Goal: Task Accomplishment & Management: Manage account settings

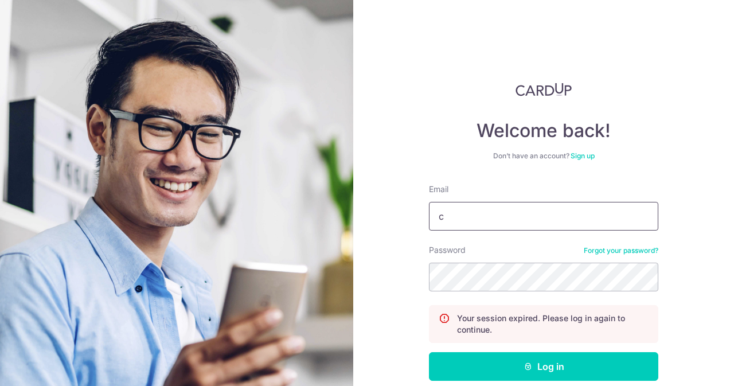
click at [506, 221] on input "c" at bounding box center [543, 216] width 229 height 29
type input "[EMAIL_ADDRESS][DOMAIN_NAME]"
click at [429, 352] on button "Log in" at bounding box center [543, 366] width 229 height 29
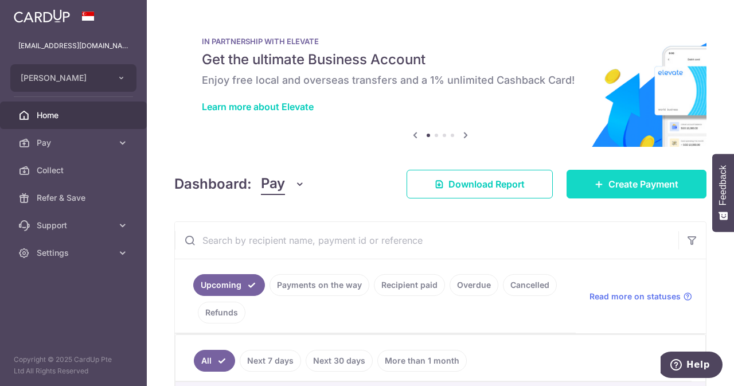
click at [622, 194] on link "Create Payment" at bounding box center [637, 184] width 140 height 29
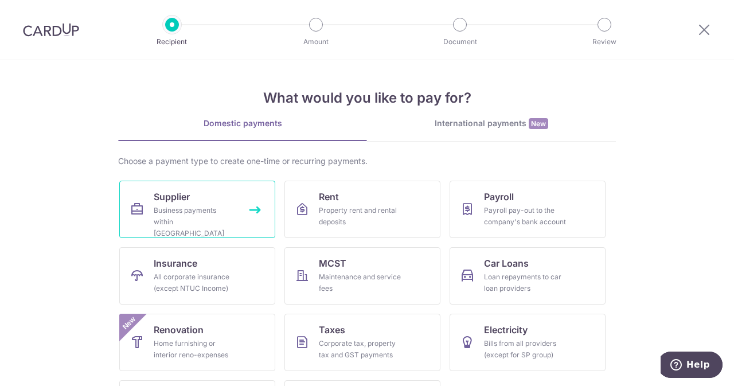
click at [178, 212] on div "Business payments within Singapore" at bounding box center [195, 222] width 83 height 34
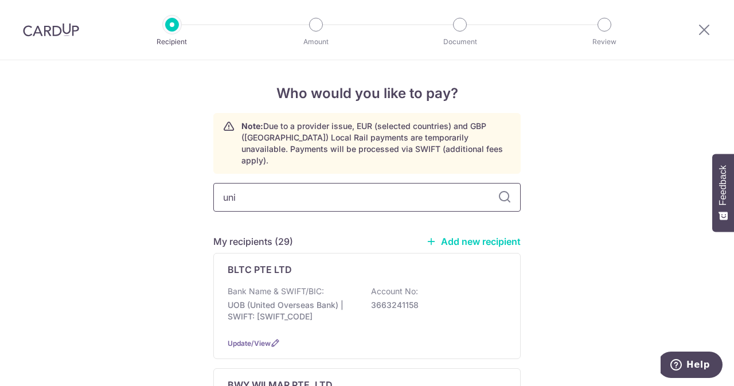
type input "unit"
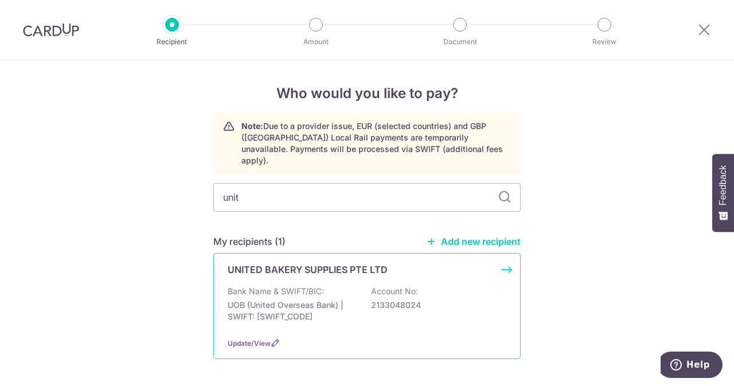
click at [309, 299] on p "UOB (United Overseas Bank) | SWIFT: UOVBSGSGXXX" at bounding box center [292, 310] width 128 height 23
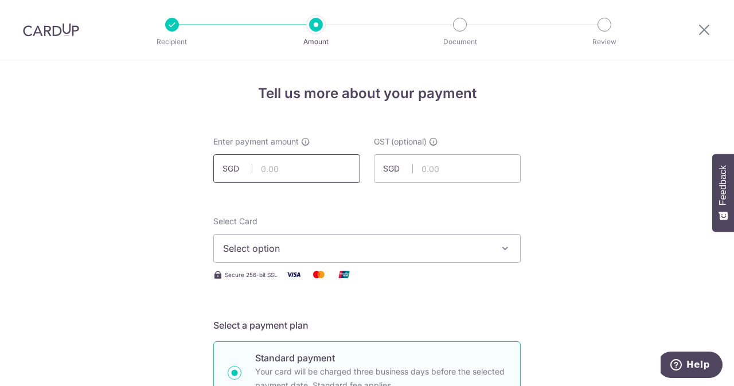
click at [314, 171] on input "text" at bounding box center [286, 168] width 147 height 29
type input "500.20"
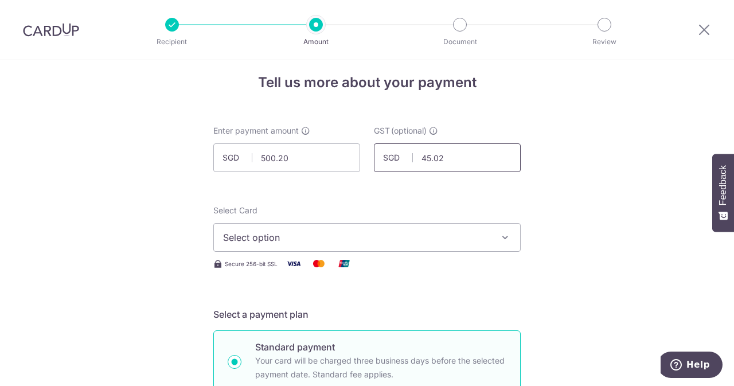
scroll to position [11, 0]
type input "45.02"
click at [280, 240] on span "Select option" at bounding box center [356, 237] width 267 height 14
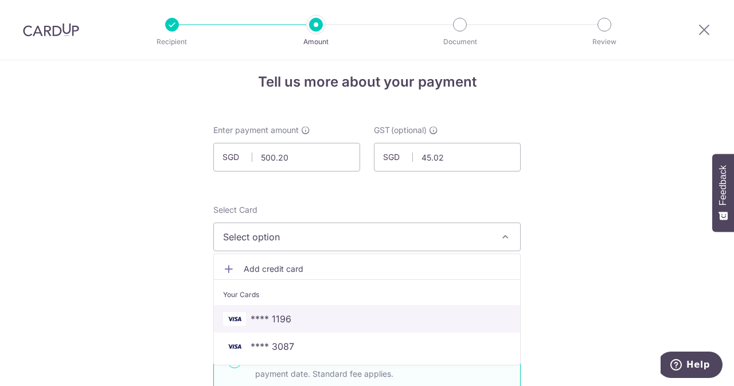
click at [276, 318] on span "**** 1196" at bounding box center [271, 319] width 41 height 14
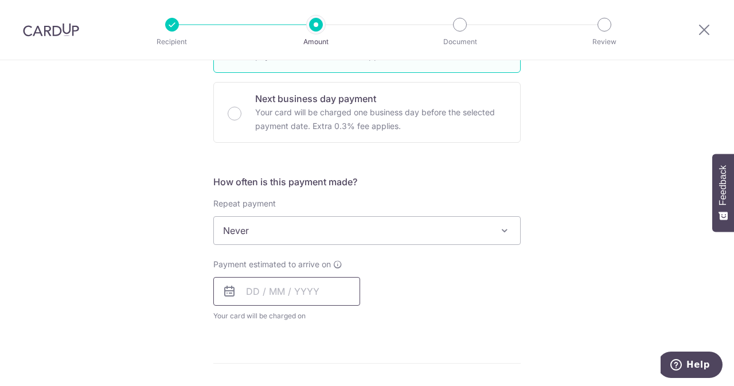
click at [299, 295] on input "text" at bounding box center [286, 291] width 147 height 29
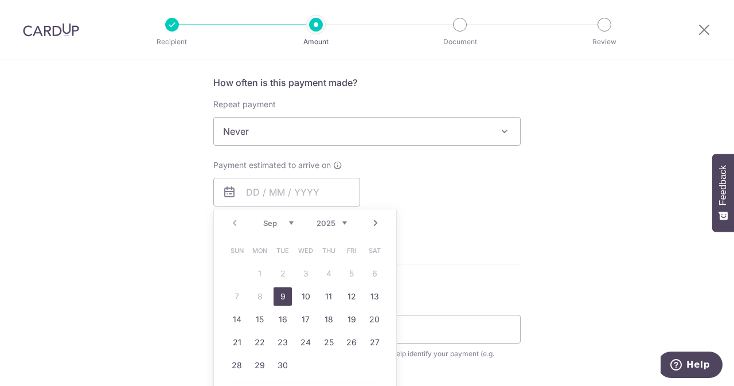
click at [279, 293] on link "9" at bounding box center [283, 296] width 18 height 18
type input "09/09/2025"
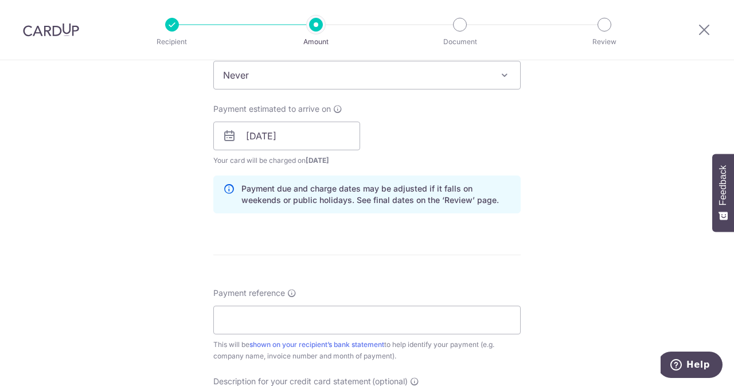
scroll to position [486, 0]
click at [323, 301] on div "Payment reference This will be shown on your recipient’s bank statement to help…" at bounding box center [366, 323] width 307 height 75
click at [310, 321] on input "Payment reference" at bounding box center [366, 319] width 307 height 29
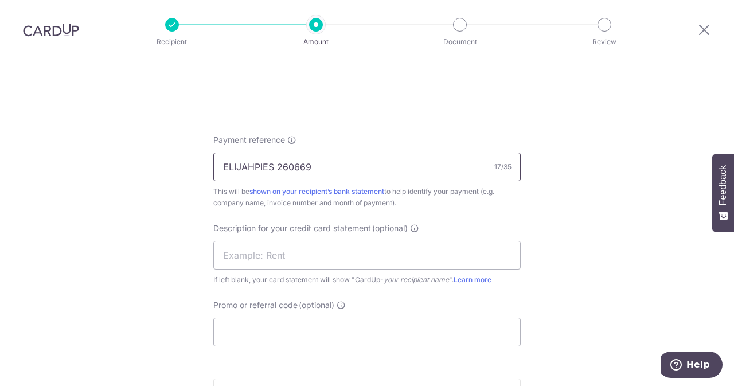
scroll to position [638, 0]
drag, startPoint x: 320, startPoint y: 169, endPoint x: 276, endPoint y: 167, distance: 44.2
click at [276, 167] on input "ELIJAHPIES 260669" at bounding box center [366, 166] width 307 height 29
type input "ELIJAHPIES 260669"
click at [264, 243] on input "text" at bounding box center [366, 254] width 307 height 29
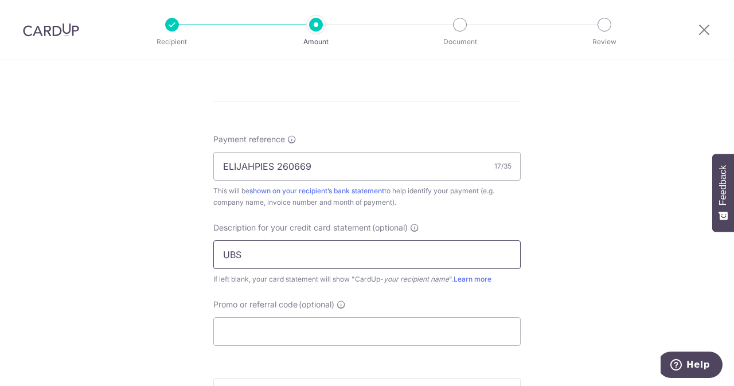
paste input "260669"
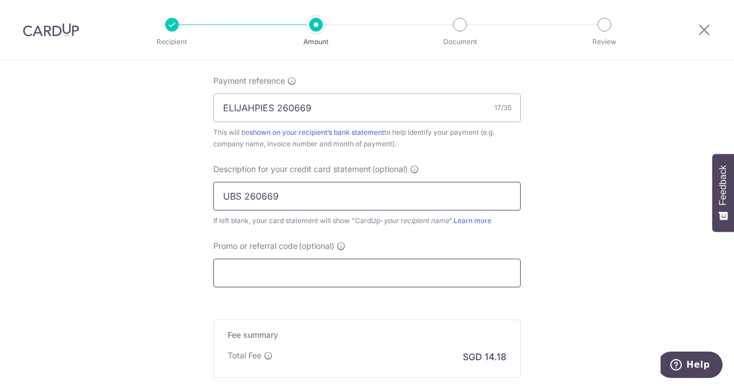
type input "UBS 260669"
click at [260, 262] on input "Promo or referral code (optional)" at bounding box center [366, 273] width 307 height 29
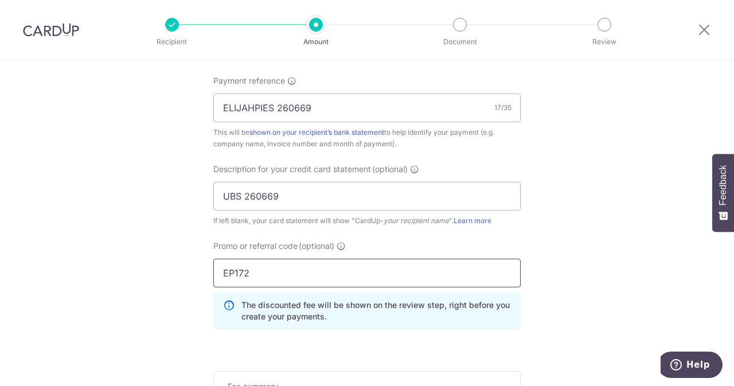
scroll to position [850, 0]
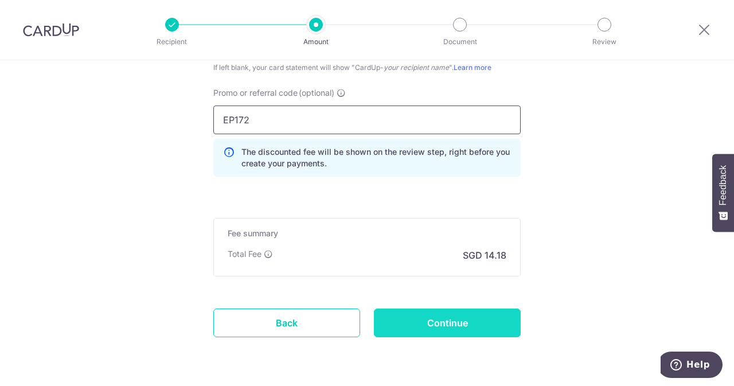
type input "EP172"
click at [420, 319] on input "Continue" at bounding box center [447, 323] width 147 height 29
type input "Create Schedule"
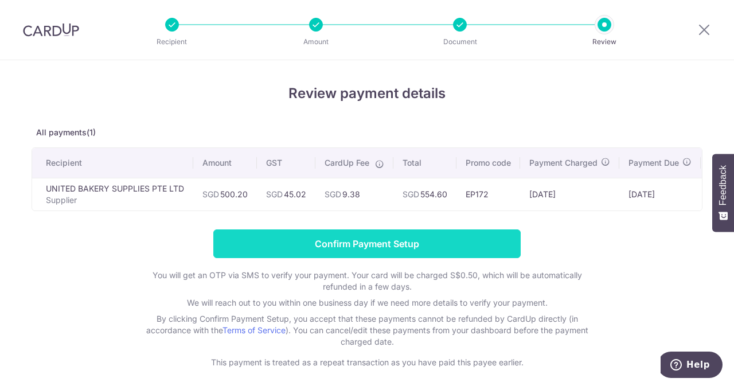
click at [389, 255] on input "Confirm Payment Setup" at bounding box center [366, 243] width 307 height 29
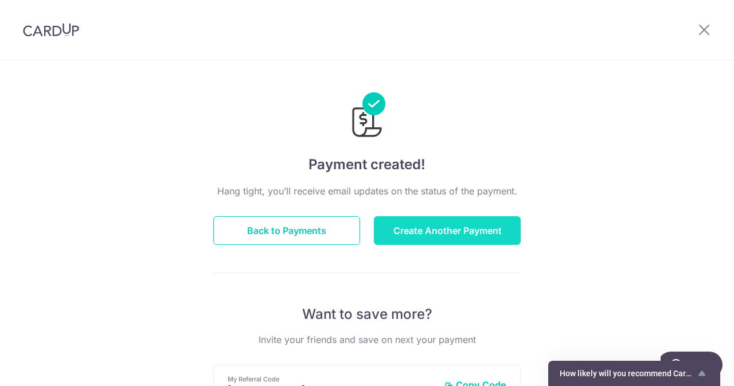
click at [471, 228] on button "Create Another Payment" at bounding box center [447, 230] width 147 height 29
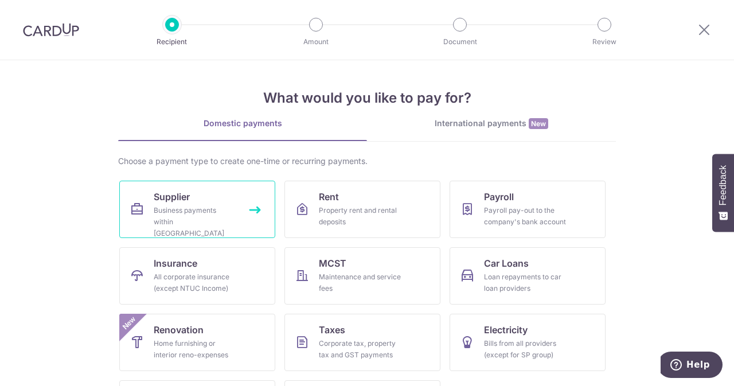
click at [222, 211] on div "Business payments within Singapore" at bounding box center [195, 222] width 83 height 34
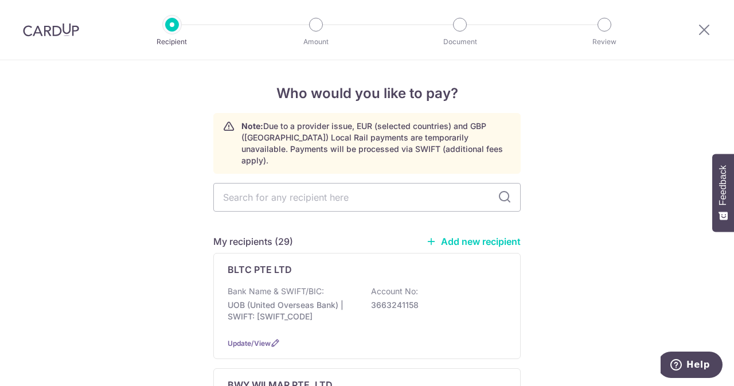
click at [303, 188] on input "text" at bounding box center [366, 197] width 307 height 29
type input "agri"
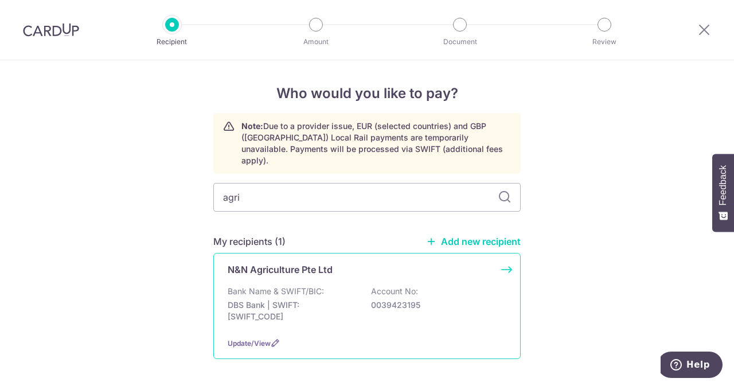
click at [306, 286] on p "Bank Name & SWIFT/BIC:" at bounding box center [276, 291] width 96 height 11
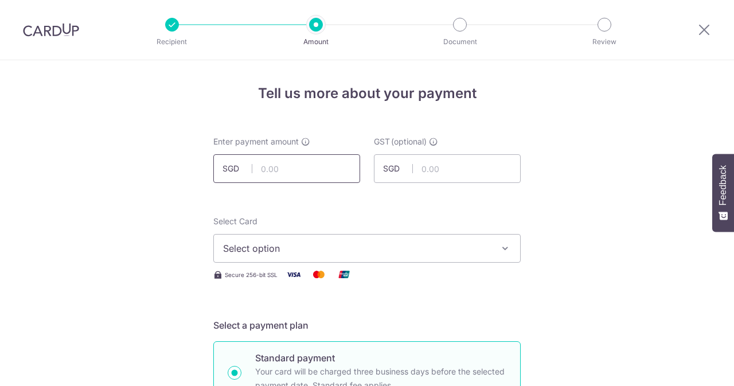
click at [307, 163] on input "text" at bounding box center [286, 168] width 147 height 29
click at [307, 163] on input "1" at bounding box center [286, 168] width 147 height 29
type input "180.00"
type input "16.20"
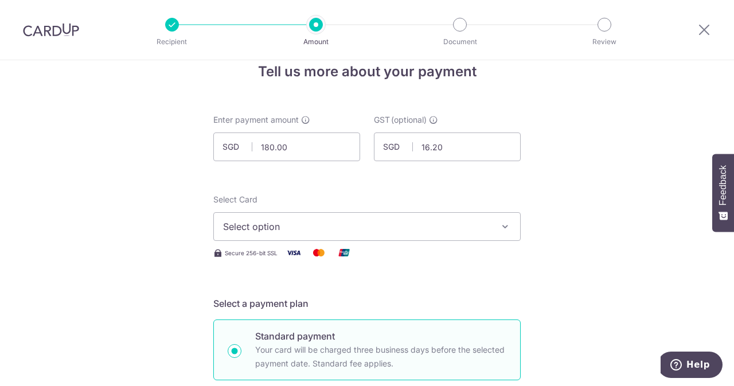
click at [286, 217] on button "Select option" at bounding box center [366, 226] width 307 height 29
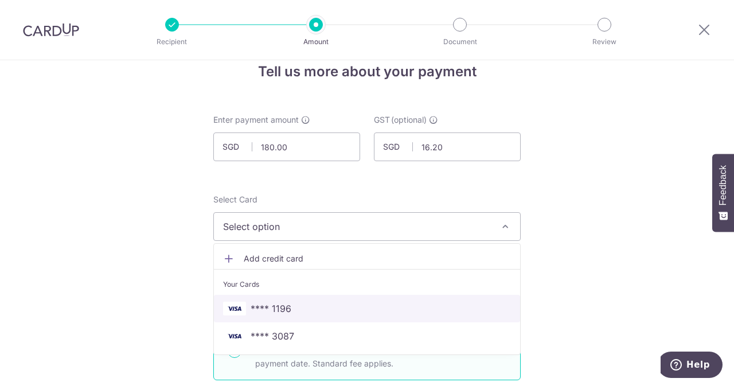
click at [268, 305] on span "**** 1196" at bounding box center [271, 309] width 41 height 14
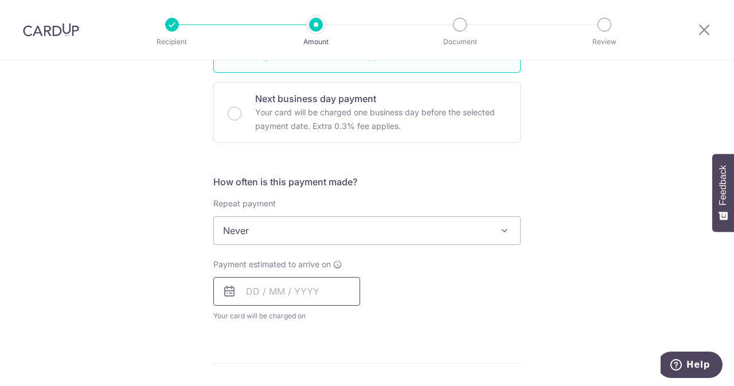
click at [275, 286] on input "text" at bounding box center [286, 291] width 147 height 29
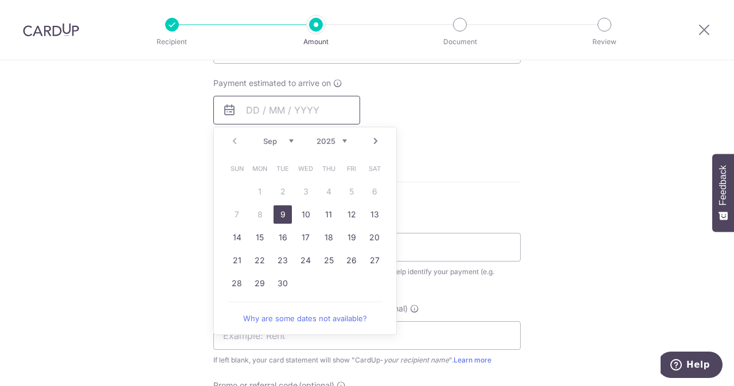
scroll to position [511, 0]
click at [287, 202] on td "9" at bounding box center [282, 213] width 23 height 23
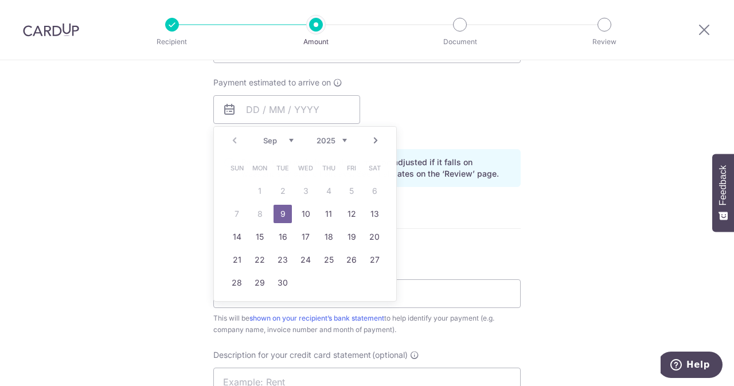
type input "09/09/2025"
click at [280, 210] on link "9" at bounding box center [283, 214] width 18 height 18
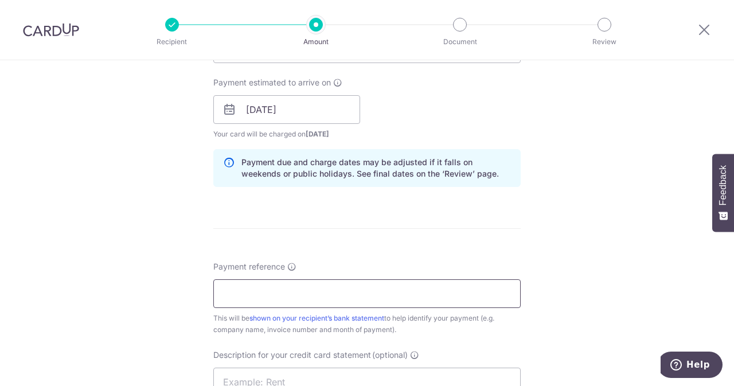
click at [265, 295] on input "Payment reference" at bounding box center [366, 293] width 307 height 29
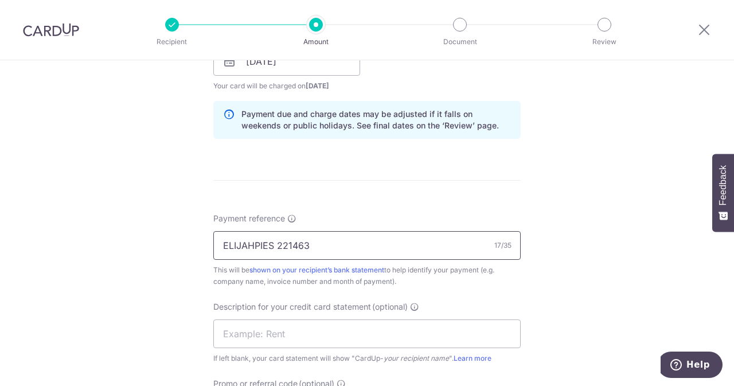
scroll to position [560, 0]
drag, startPoint x: 311, startPoint y: 241, endPoint x: 273, endPoint y: 240, distance: 37.9
click at [273, 240] on input "ELIJAHPIES 221463" at bounding box center [366, 244] width 307 height 29
type input "ELIJAHPIES 221463"
click at [248, 335] on input "text" at bounding box center [366, 332] width 307 height 29
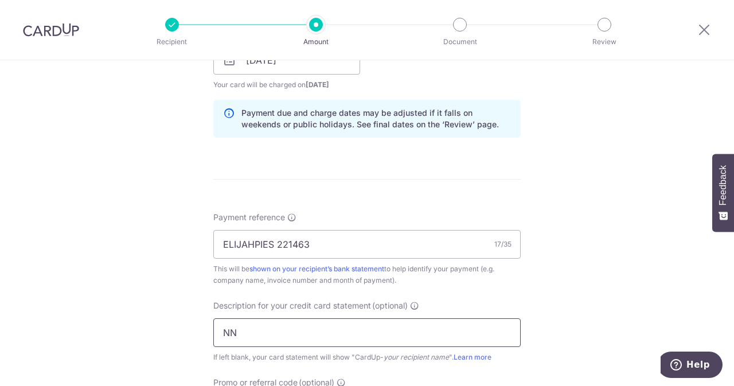
paste input "221463"
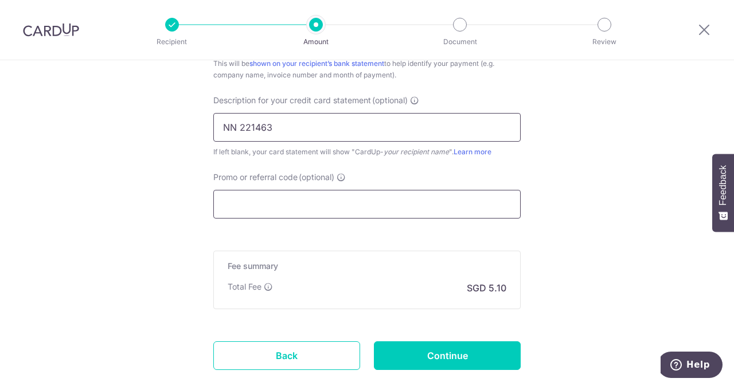
type input "NN 221463"
click at [302, 192] on input "Promo or referral code (optional)" at bounding box center [366, 204] width 307 height 29
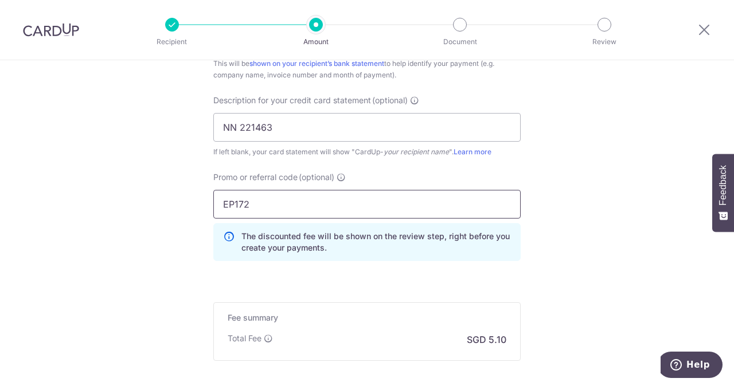
scroll to position [884, 0]
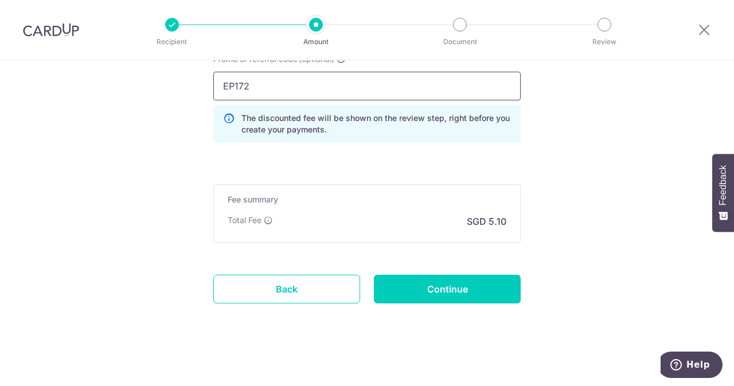
type input "EP172"
click at [420, 281] on input "Continue" at bounding box center [447, 289] width 147 height 29
type input "Create Schedule"
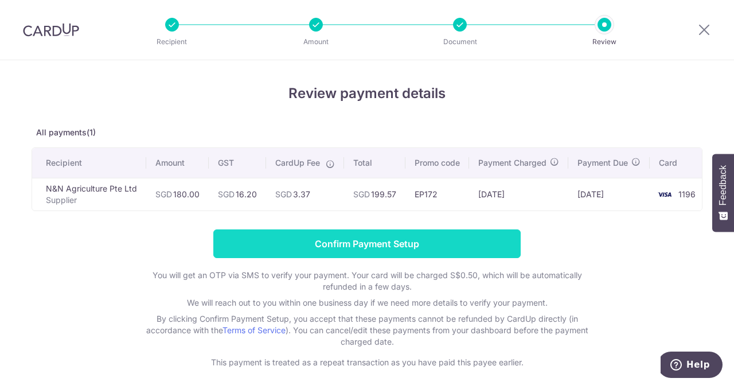
click at [357, 257] on input "Confirm Payment Setup" at bounding box center [366, 243] width 307 height 29
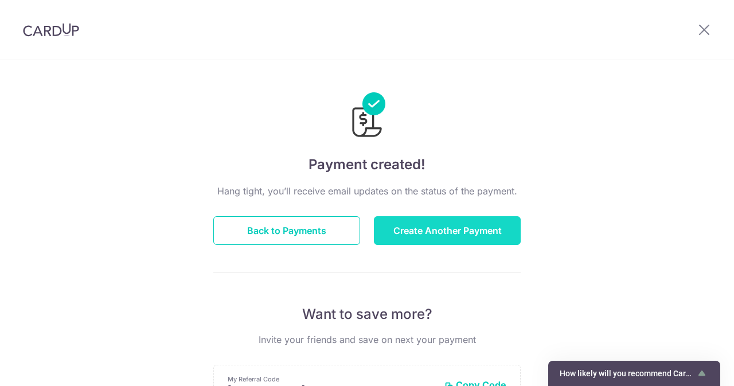
click at [430, 237] on button "Create Another Payment" at bounding box center [447, 230] width 147 height 29
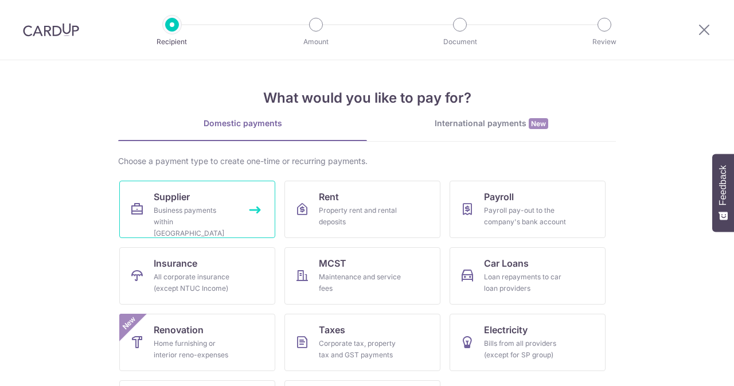
click at [187, 220] on div "Business payments within [GEOGRAPHIC_DATA]" at bounding box center [195, 222] width 83 height 34
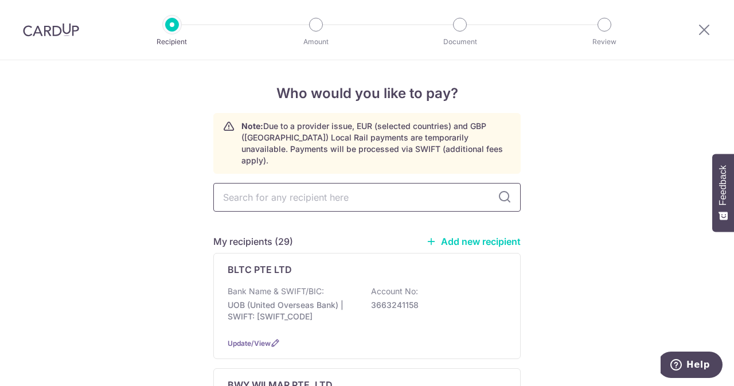
click at [270, 186] on input "text" at bounding box center [366, 197] width 307 height 29
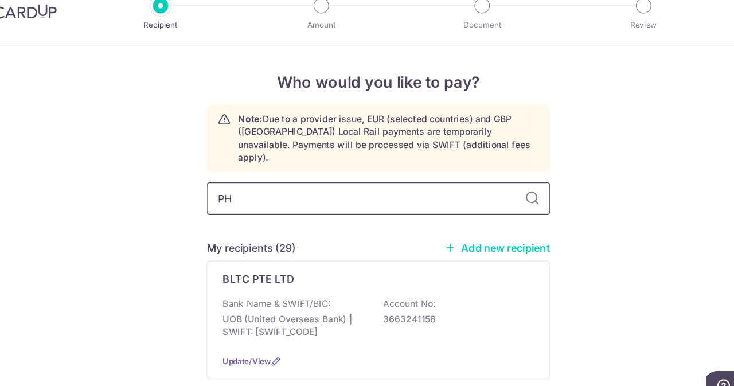
type input "PH"
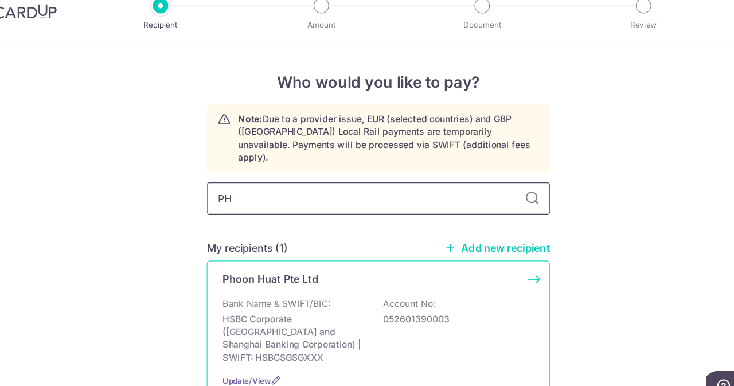
scroll to position [38, 0]
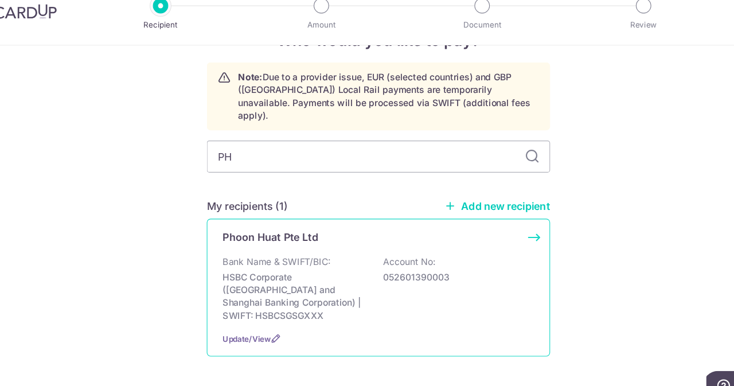
click at [327, 261] on p "HSBC Corporate ([GEOGRAPHIC_DATA] and Shanghai Banking Corporation) | SWIFT: HS…" at bounding box center [292, 284] width 128 height 46
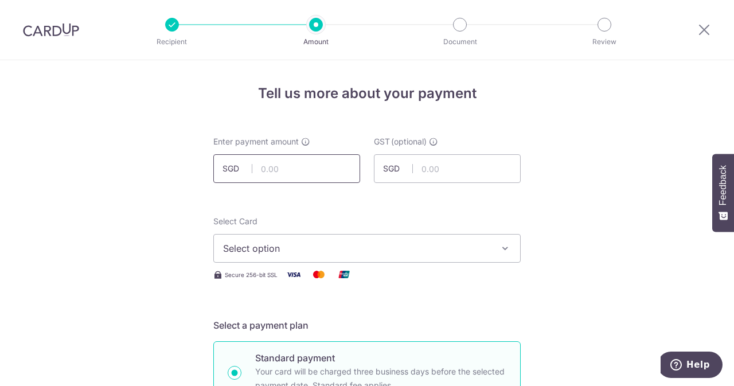
click at [295, 164] on input "text" at bounding box center [286, 168] width 147 height 29
type input "228.40"
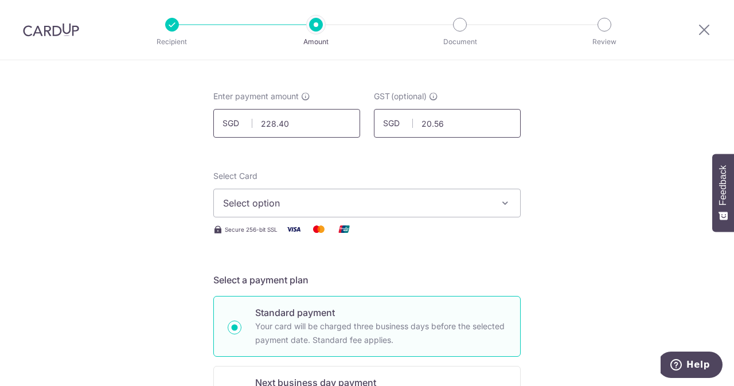
scroll to position [46, 0]
type input "20.56"
click at [284, 189] on button "Select option" at bounding box center [366, 202] width 307 height 29
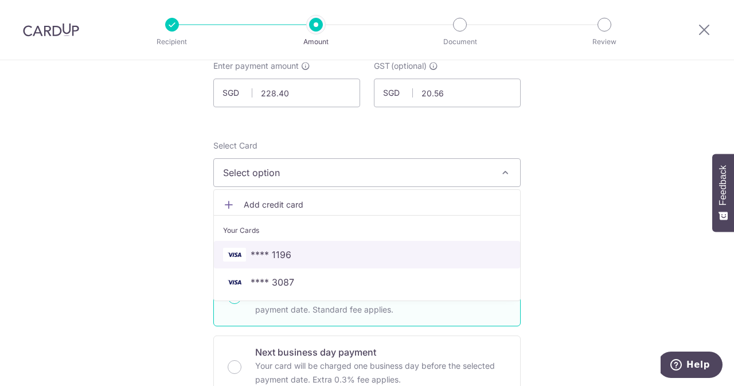
click at [300, 254] on span "**** 1196" at bounding box center [367, 255] width 288 height 14
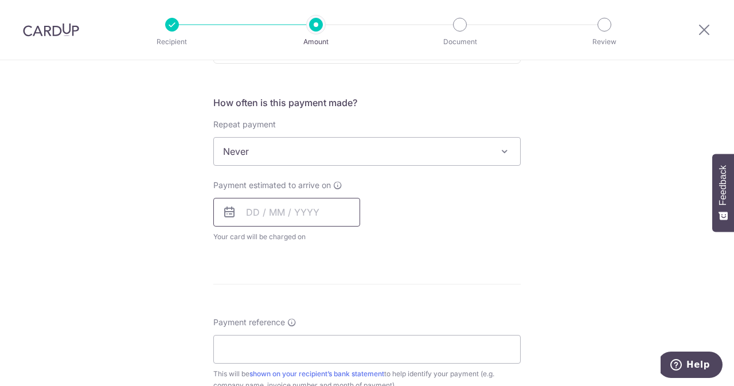
click at [279, 218] on input "text" at bounding box center [286, 212] width 147 height 29
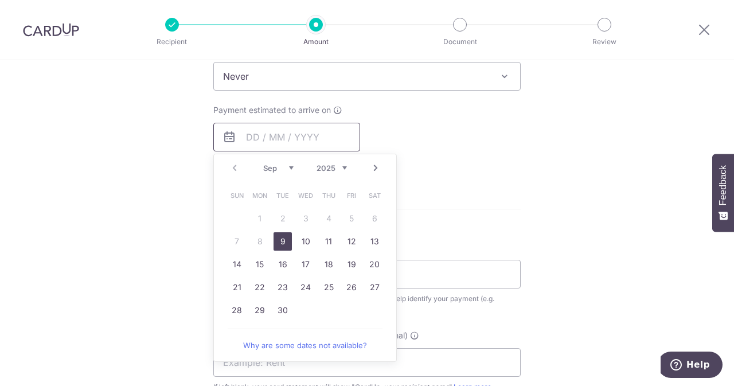
scroll to position [486, 0]
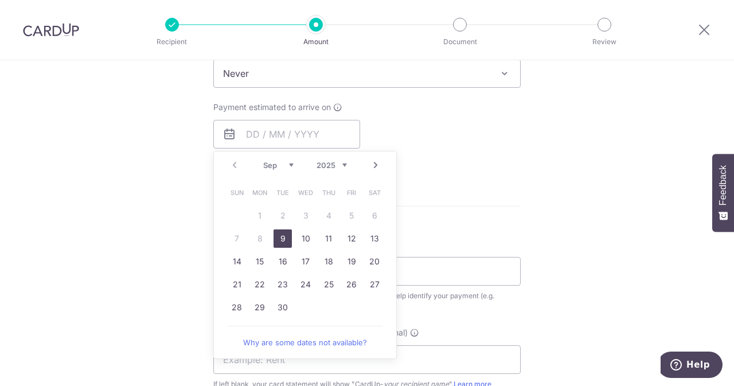
click at [278, 247] on td "9" at bounding box center [282, 238] width 23 height 23
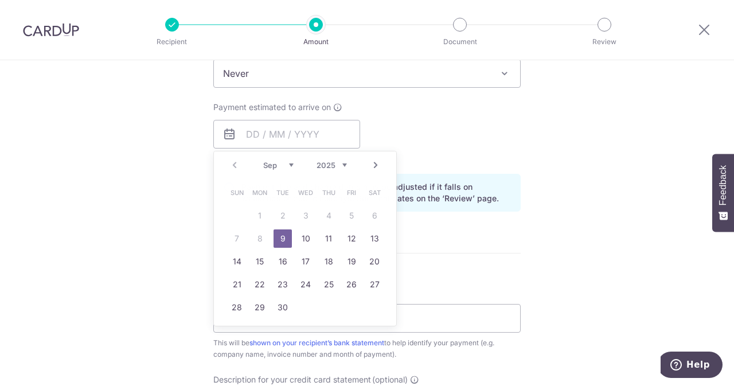
type input "[DATE]"
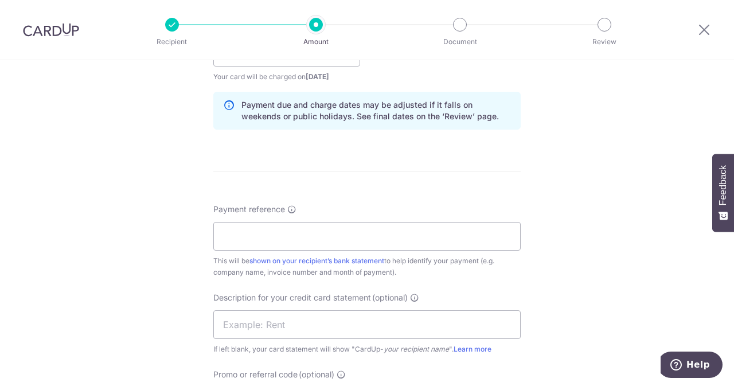
scroll to position [573, 0]
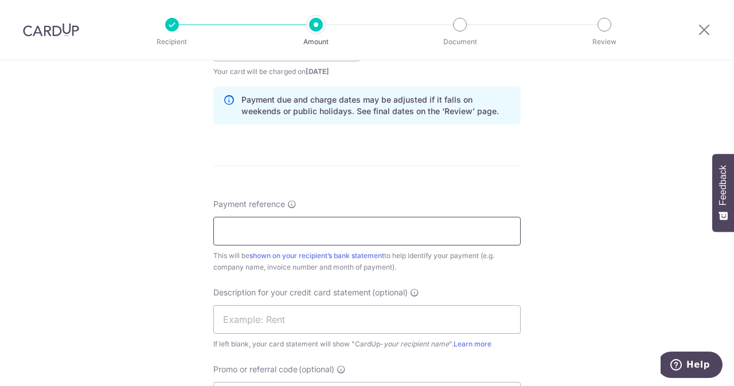
click at [305, 237] on input "Payment reference" at bounding box center [366, 231] width 307 height 29
type input "e"
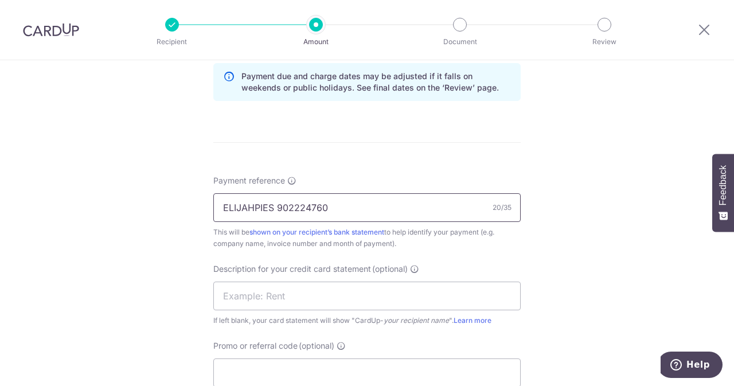
drag, startPoint x: 329, startPoint y: 201, endPoint x: 272, endPoint y: 201, distance: 56.8
click at [272, 201] on input "ELIJAHPIES 902224760" at bounding box center [366, 207] width 307 height 29
type input "ELIJAHPIES 902224760"
click at [270, 294] on input "text" at bounding box center [366, 296] width 307 height 29
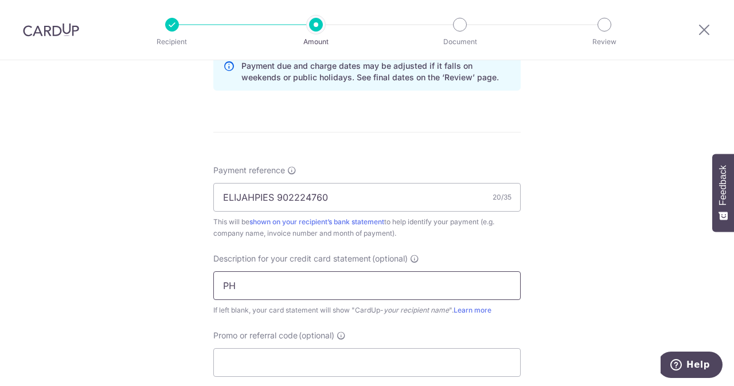
paste input "902224760"
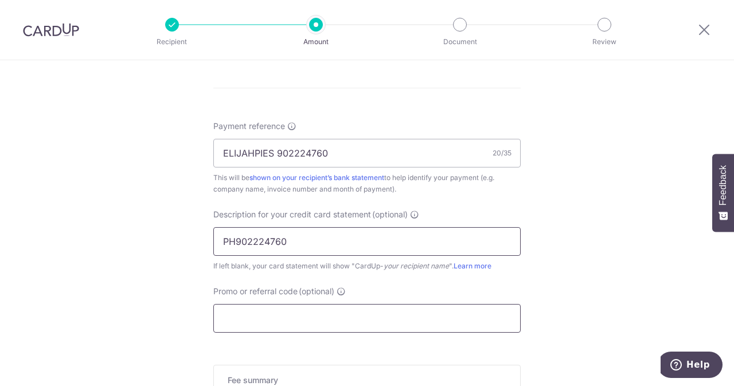
scroll to position [652, 0]
type input "PH902224760"
click at [260, 310] on input "Promo or referral code (optional)" at bounding box center [366, 317] width 307 height 29
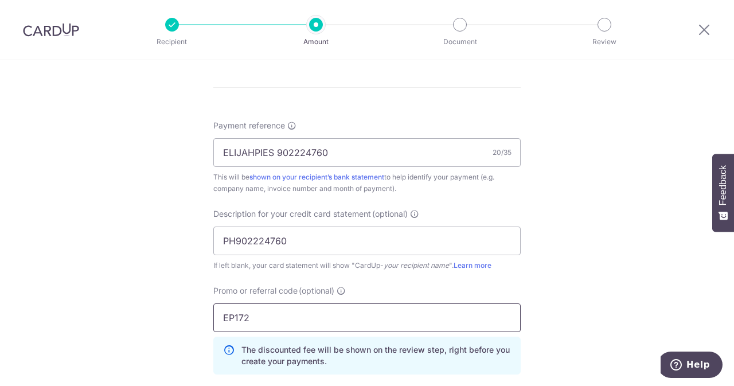
scroll to position [884, 0]
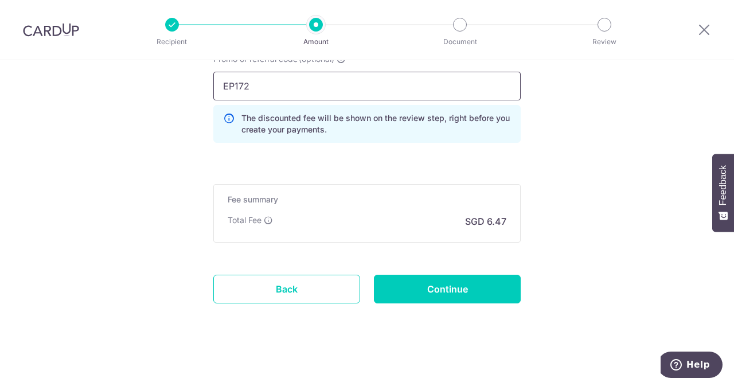
type input "EP172"
click at [416, 277] on input "Continue" at bounding box center [447, 289] width 147 height 29
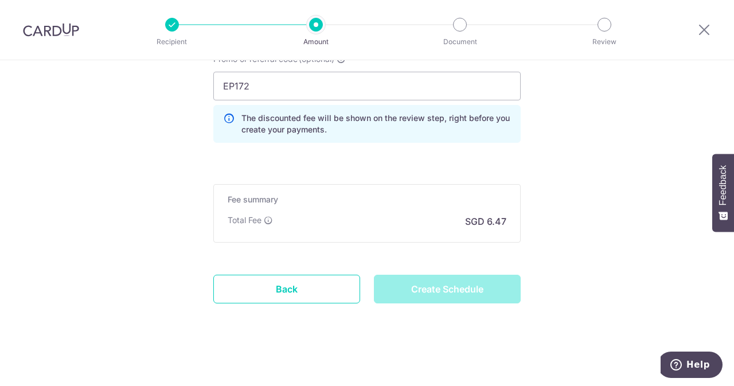
type input "Create Schedule"
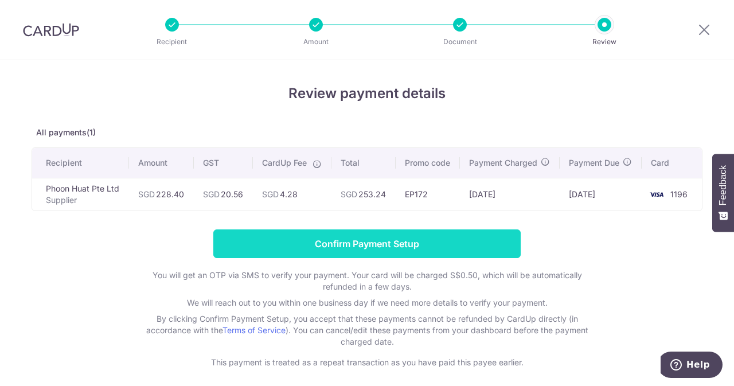
click at [370, 241] on input "Confirm Payment Setup" at bounding box center [366, 243] width 307 height 29
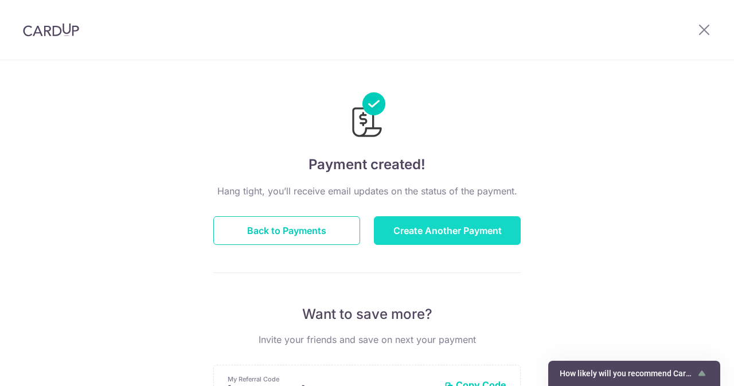
click at [406, 237] on button "Create Another Payment" at bounding box center [447, 230] width 147 height 29
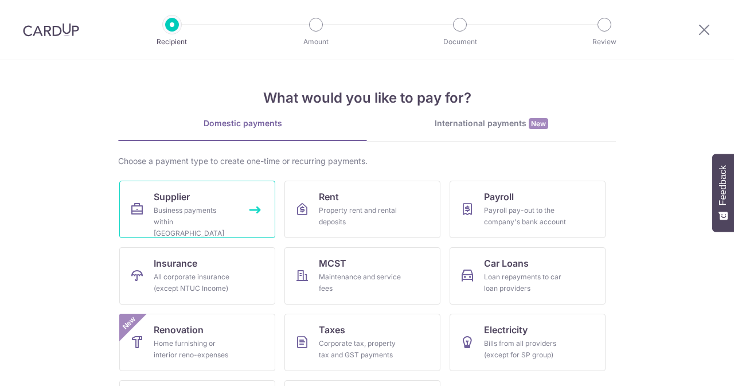
click at [229, 201] on link "Supplier Business payments within Singapore" at bounding box center [197, 209] width 156 height 57
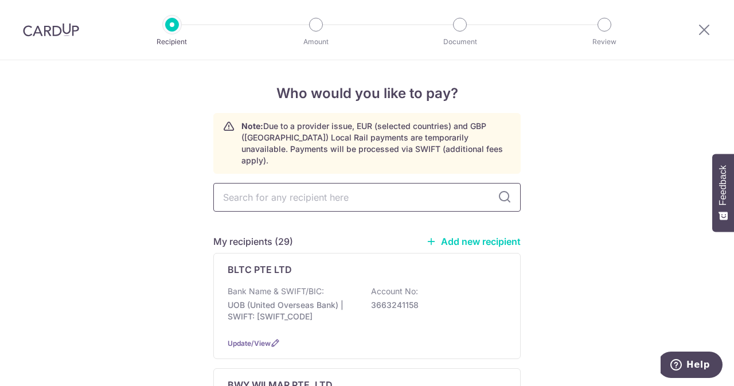
click at [292, 185] on input "text" at bounding box center [366, 197] width 307 height 29
type input "EUR"
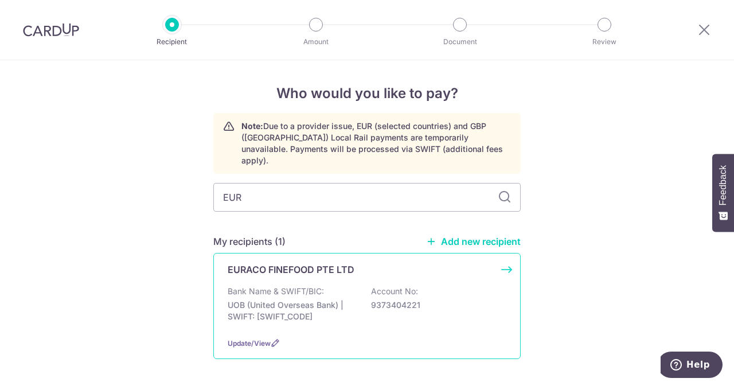
click at [310, 286] on p "Bank Name & SWIFT/BIC:" at bounding box center [276, 291] width 96 height 11
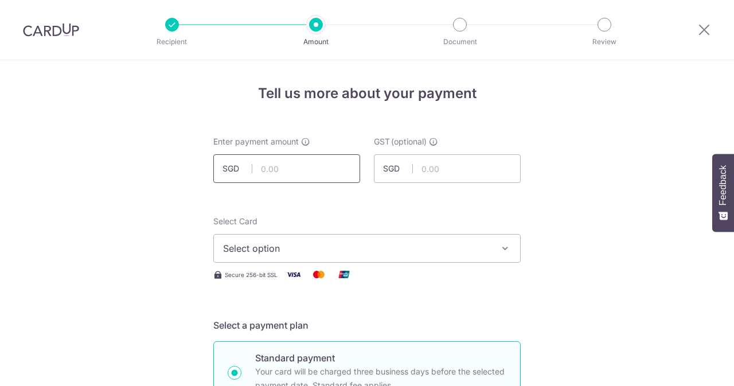
click at [284, 174] on input "text" at bounding box center [286, 168] width 147 height 29
type input "727.00"
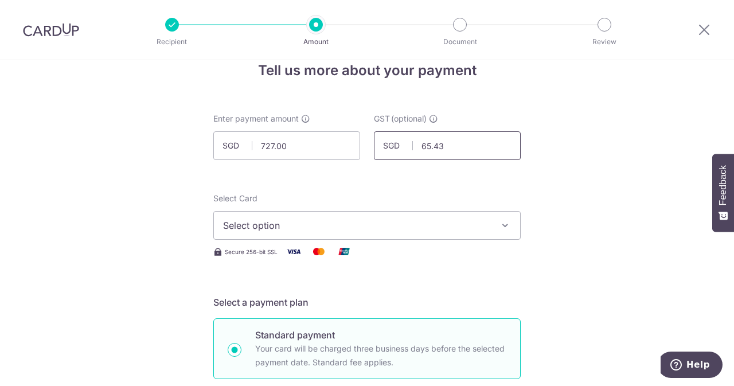
scroll to position [24, 0]
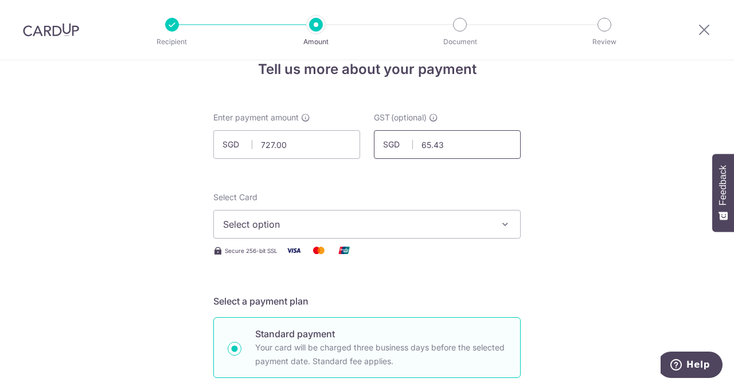
type input "65.43"
click at [283, 208] on div "Select Card Select option Add credit card Your Cards **** 1196 **** 3087" at bounding box center [366, 215] width 307 height 47
click at [280, 225] on span "Select option" at bounding box center [356, 224] width 267 height 14
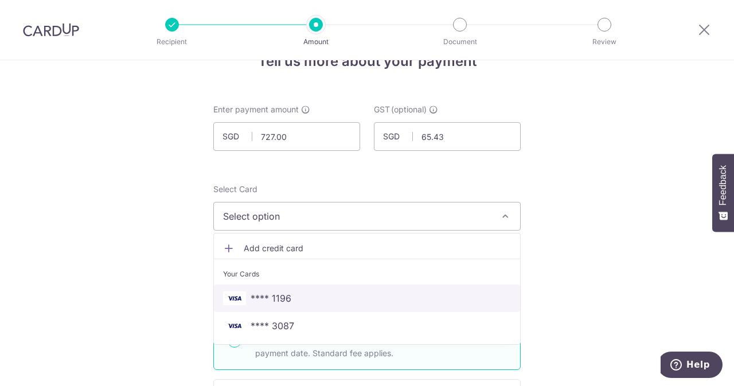
click at [271, 292] on span "**** 1196" at bounding box center [271, 298] width 41 height 14
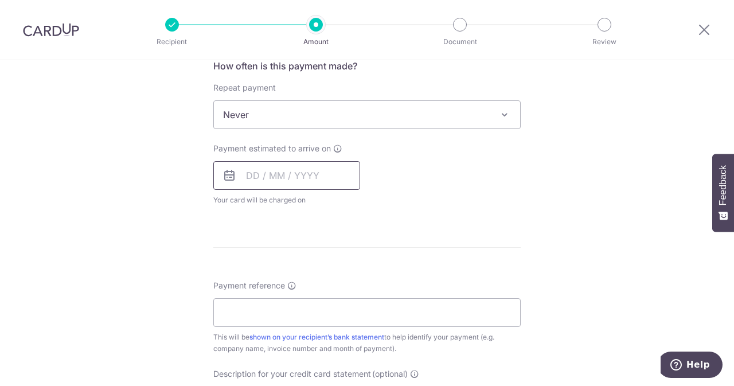
click at [274, 179] on input "text" at bounding box center [286, 175] width 147 height 29
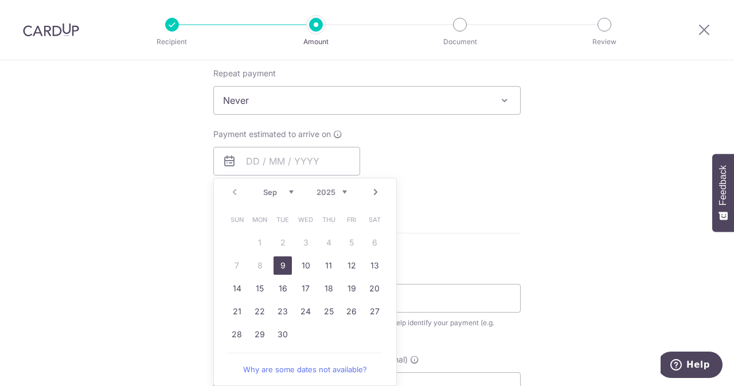
click at [282, 268] on link "9" at bounding box center [283, 265] width 18 height 18
type input "[DATE]"
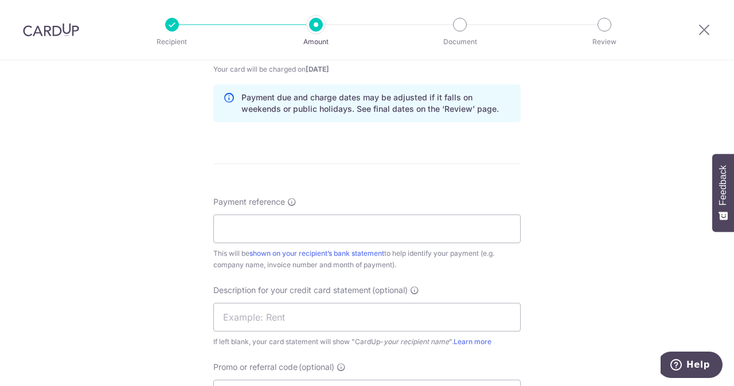
scroll to position [576, 0]
click at [284, 217] on input "Payment reference" at bounding box center [366, 228] width 307 height 29
drag, startPoint x: 319, startPoint y: 220, endPoint x: 276, endPoint y: 221, distance: 43.0
click at [276, 221] on input "ELIJAHPIES 25081598" at bounding box center [366, 228] width 307 height 29
type input "ELIJAHPIES 25081598"
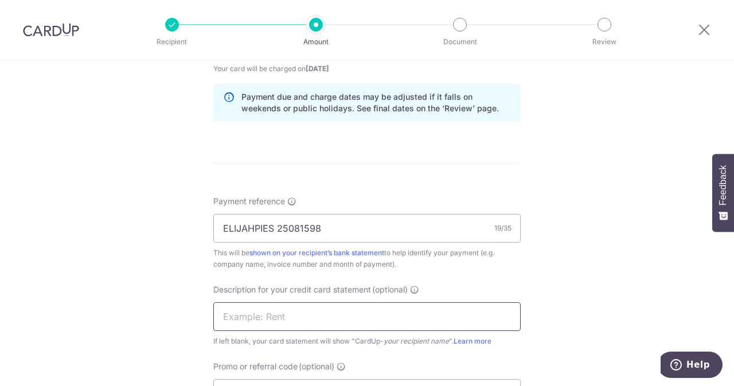
click at [319, 309] on input "text" at bounding box center [366, 316] width 307 height 29
paste input "25081598"
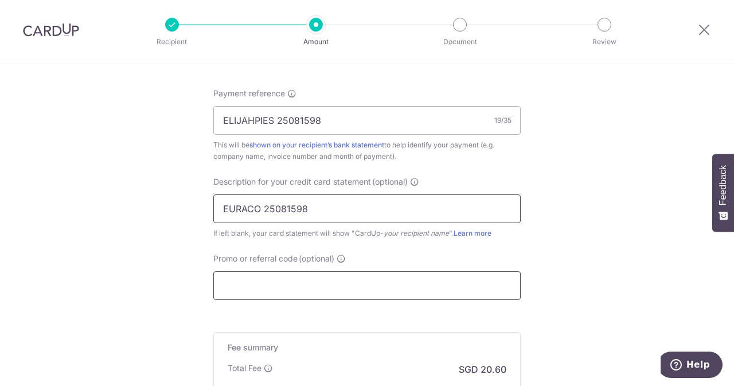
type input "EURACO 25081598"
click at [278, 293] on input "Promo or referral code (optional)" at bounding box center [366, 285] width 307 height 29
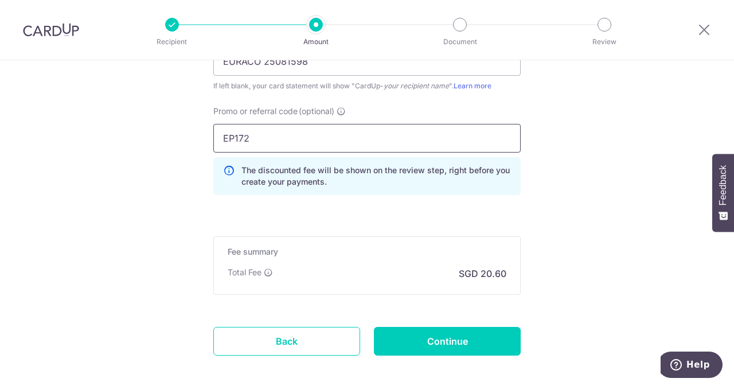
scroll to position [837, 0]
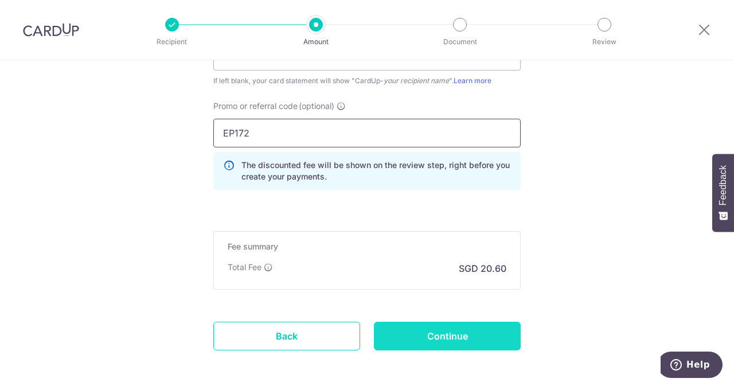
type input "EP172"
click at [378, 337] on input "Continue" at bounding box center [447, 336] width 147 height 29
type input "Create Schedule"
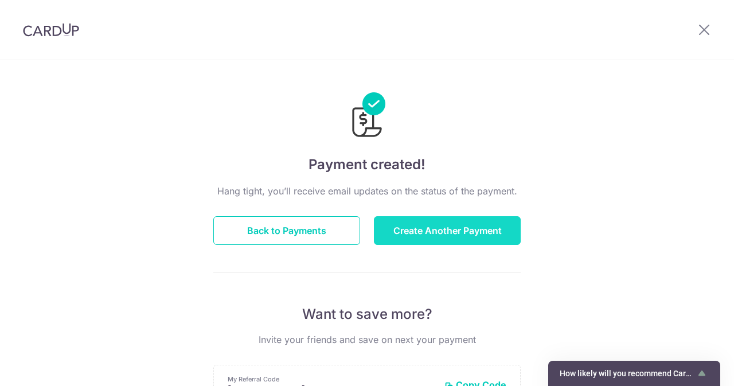
click at [444, 229] on button "Create Another Payment" at bounding box center [447, 230] width 147 height 29
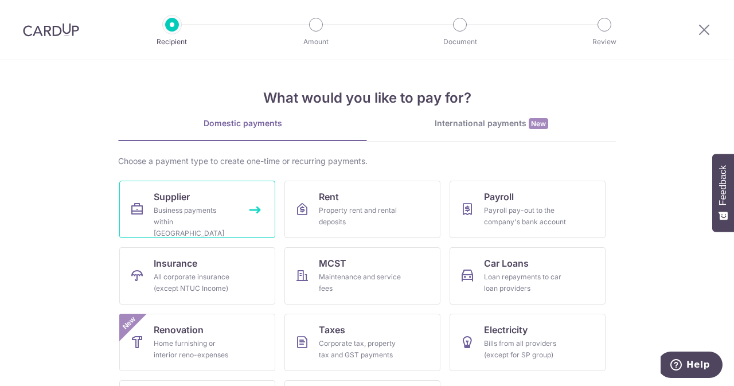
click at [201, 185] on link "Supplier Business payments within Singapore" at bounding box center [197, 209] width 156 height 57
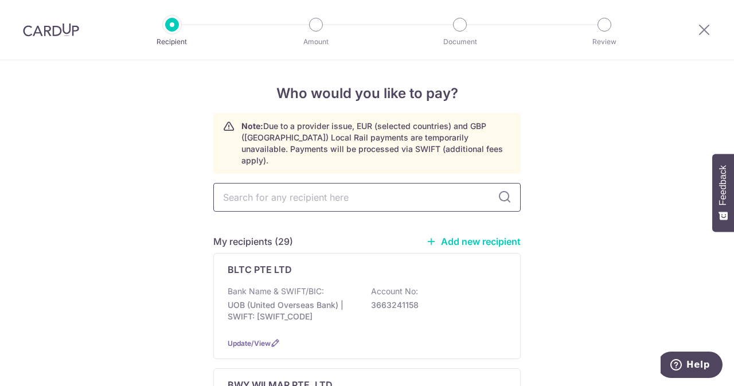
click at [302, 183] on input "text" at bounding box center [366, 197] width 307 height 29
type input "INDO"
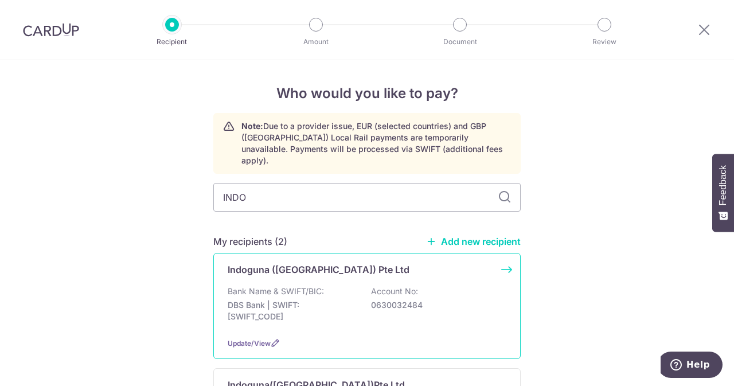
click at [300, 263] on p "Indoguna (Singapore) Pte Ltd" at bounding box center [319, 270] width 182 height 14
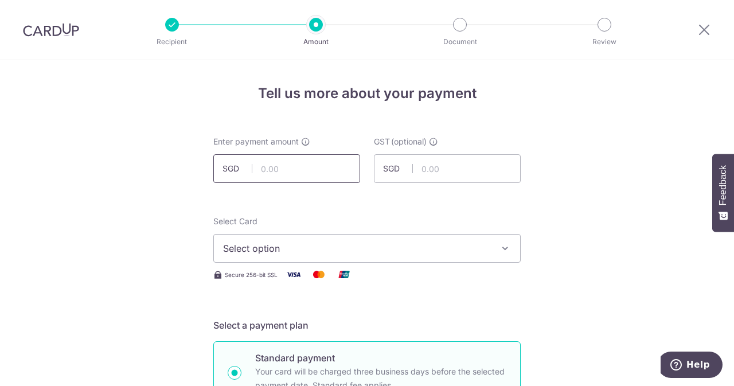
click at [308, 169] on input "text" at bounding box center [286, 168] width 147 height 29
type input "391.20"
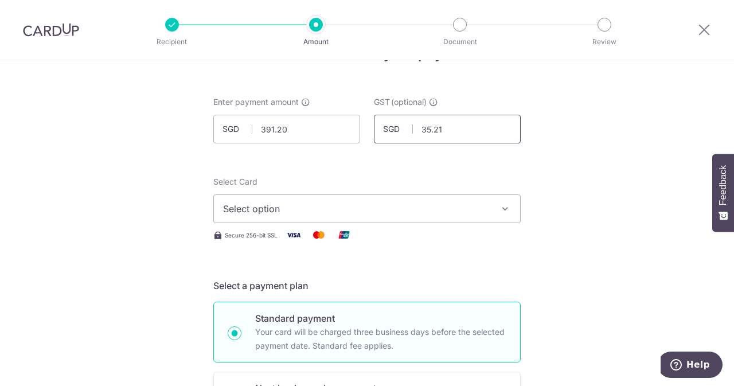
scroll to position [40, 0]
type input "35.21"
click at [286, 206] on span "Select option" at bounding box center [356, 208] width 267 height 14
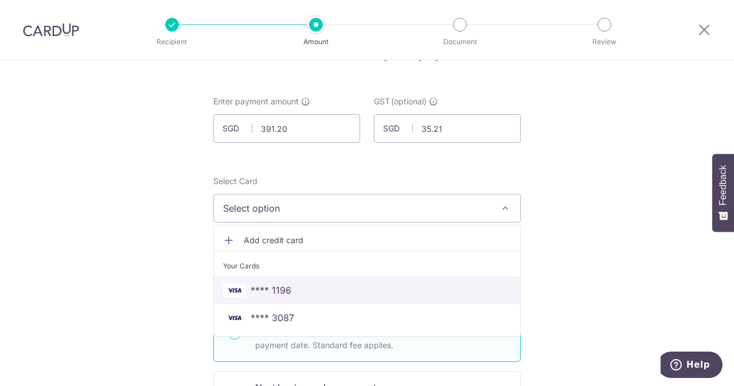
click at [282, 283] on span "**** 1196" at bounding box center [271, 290] width 41 height 14
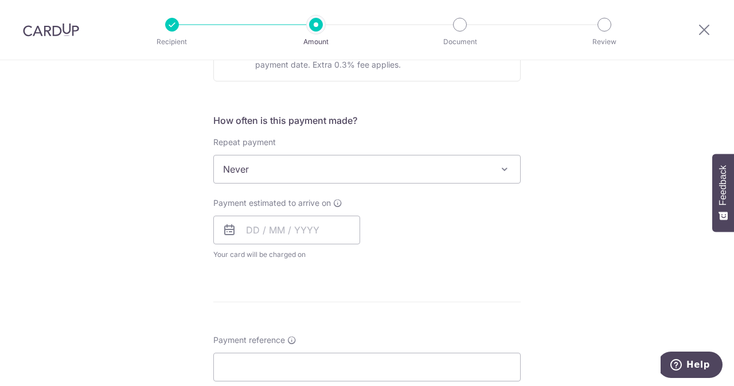
scroll to position [391, 0]
click at [279, 245] on div "Payment estimated to arrive on Your card will be charged on for the first payme…" at bounding box center [286, 228] width 147 height 63
click at [255, 225] on input "text" at bounding box center [286, 229] width 147 height 29
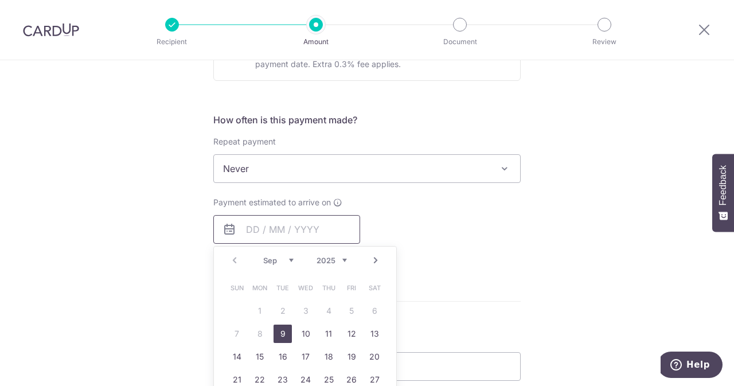
scroll to position [508, 0]
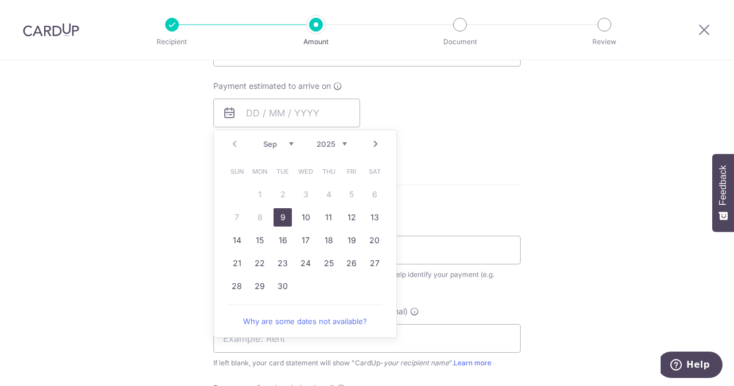
click at [288, 210] on link "9" at bounding box center [283, 217] width 18 height 18
type input "[DATE]"
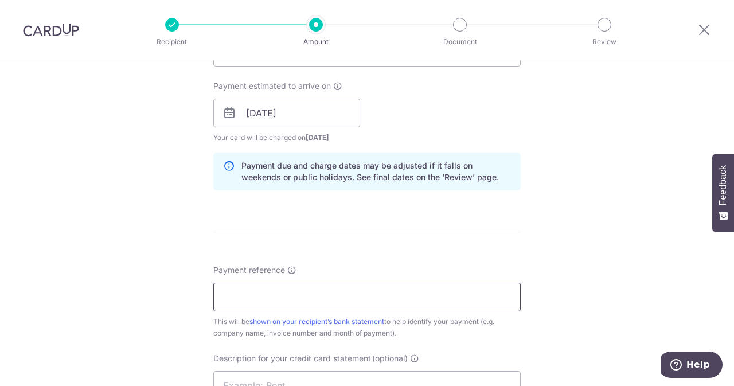
click at [331, 287] on input "Payment reference" at bounding box center [366, 297] width 307 height 29
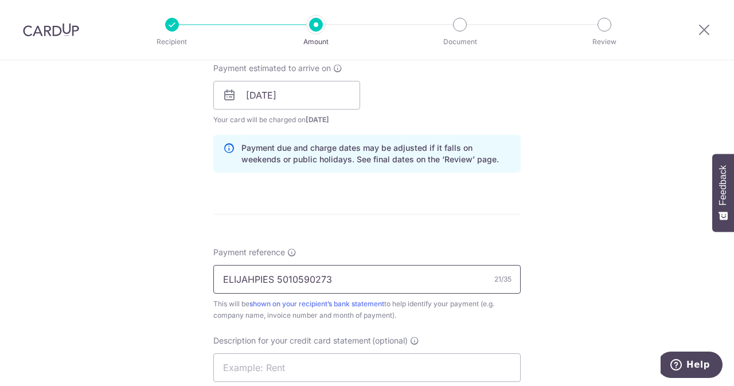
drag, startPoint x: 335, startPoint y: 278, endPoint x: 272, endPoint y: 274, distance: 63.8
click at [272, 274] on input "ELIJAHPIES 5010590273" at bounding box center [366, 279] width 307 height 29
type input "ELIJAHPIES 5010590273"
click at [269, 361] on input "text" at bounding box center [366, 367] width 307 height 29
paste input "501059027"
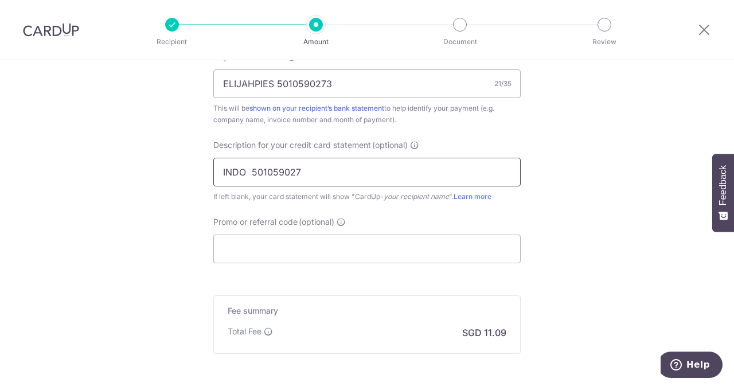
scroll to position [721, 0]
type input "INDO 501059027"
click at [369, 239] on input "Promo or referral code (optional)" at bounding box center [366, 248] width 307 height 29
type input "P"
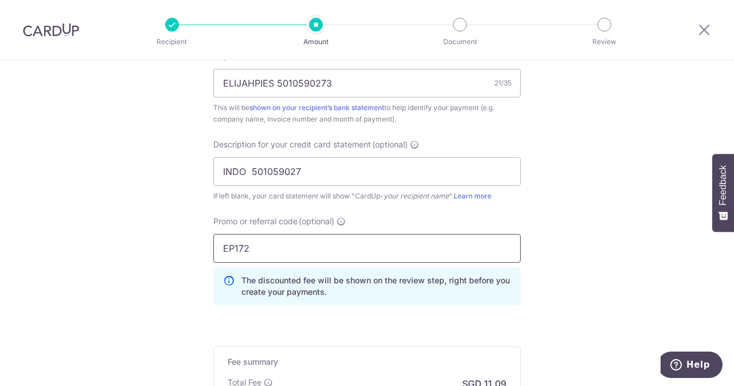
scroll to position [884, 0]
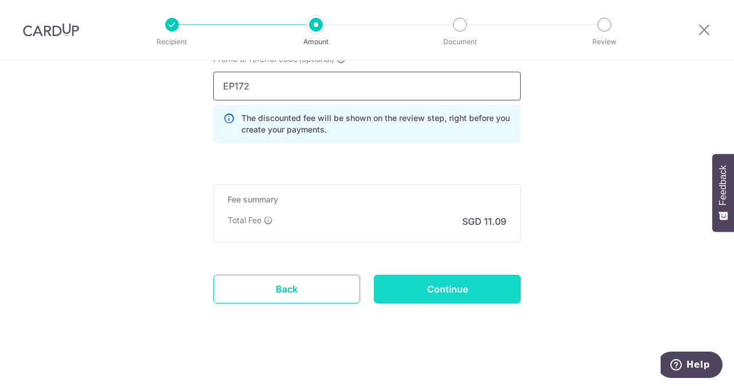
type input "EP172"
click at [430, 280] on input "Continue" at bounding box center [447, 289] width 147 height 29
type input "Create Schedule"
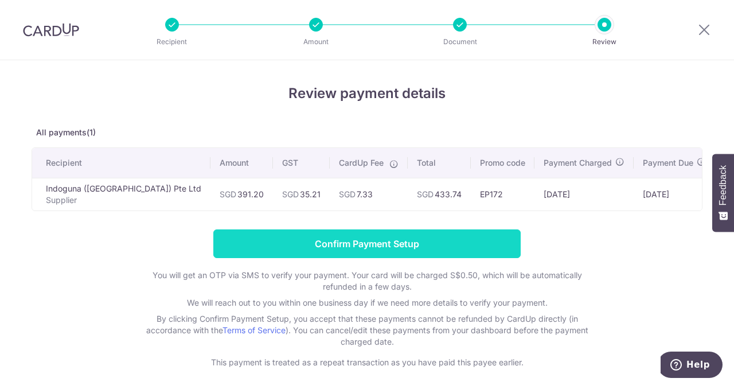
click at [379, 252] on input "Confirm Payment Setup" at bounding box center [366, 243] width 307 height 29
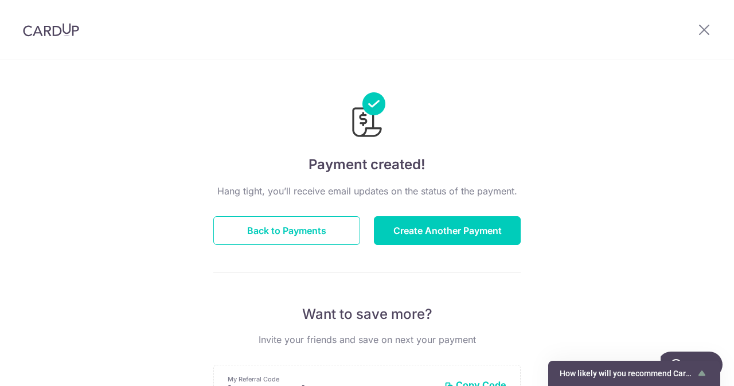
click at [313, 228] on button "Back to Payments" at bounding box center [286, 230] width 147 height 29
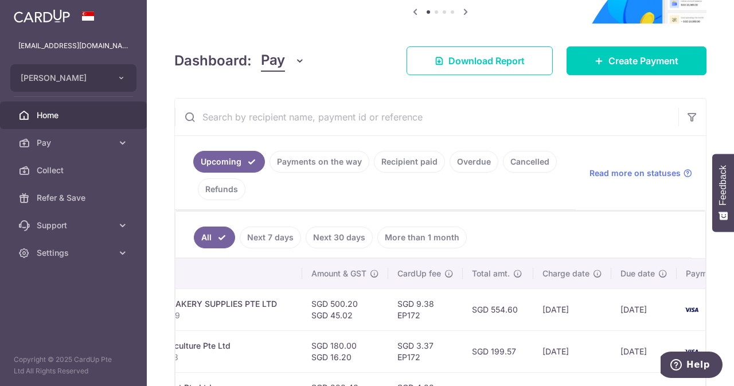
scroll to position [0, 318]
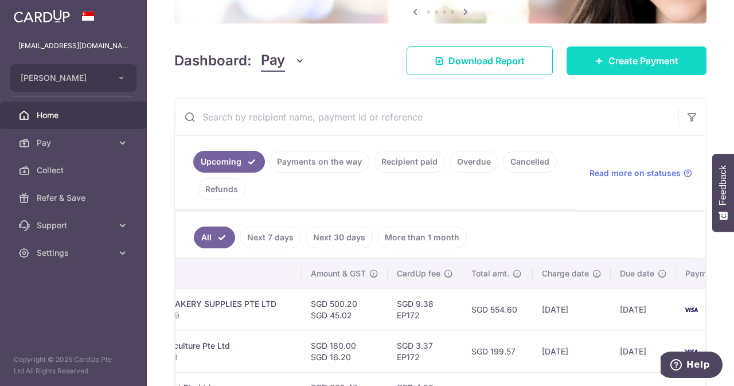
click at [635, 48] on link "Create Payment" at bounding box center [637, 60] width 140 height 29
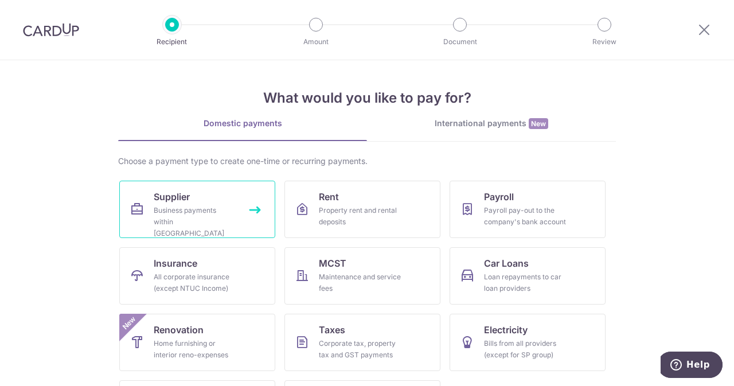
click at [217, 207] on div "Business payments within Singapore" at bounding box center [195, 222] width 83 height 34
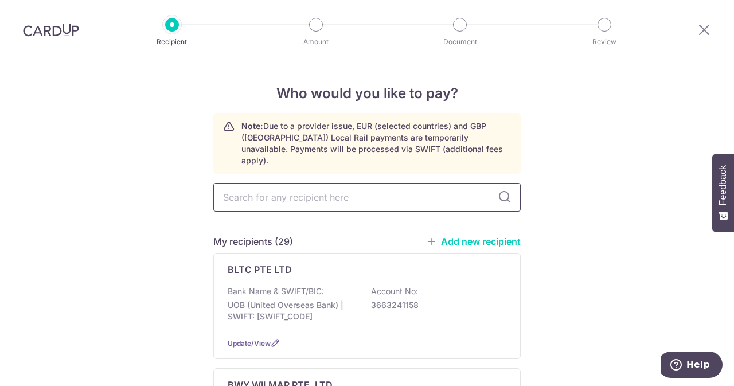
click at [370, 189] on input "text" at bounding box center [366, 197] width 307 height 29
type input "uni"
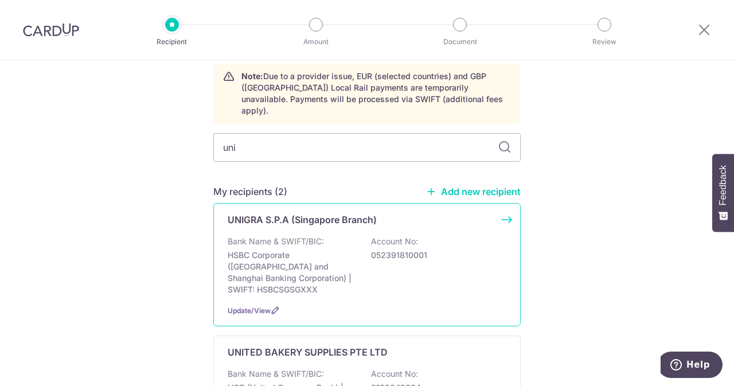
click at [299, 236] on p "Bank Name & SWIFT/BIC:" at bounding box center [276, 241] width 96 height 11
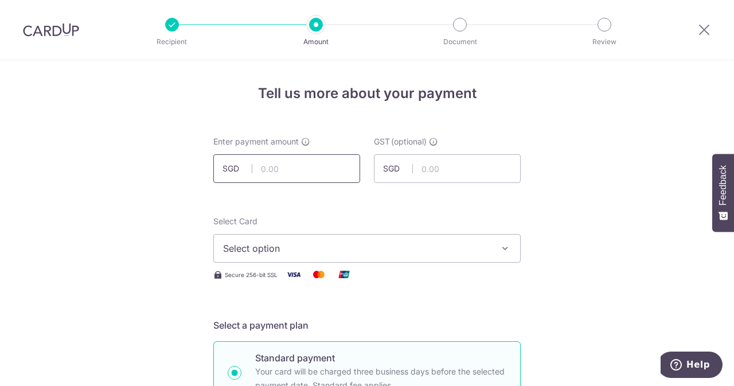
click at [296, 162] on input "text" at bounding box center [286, 168] width 147 height 29
type input "420.00"
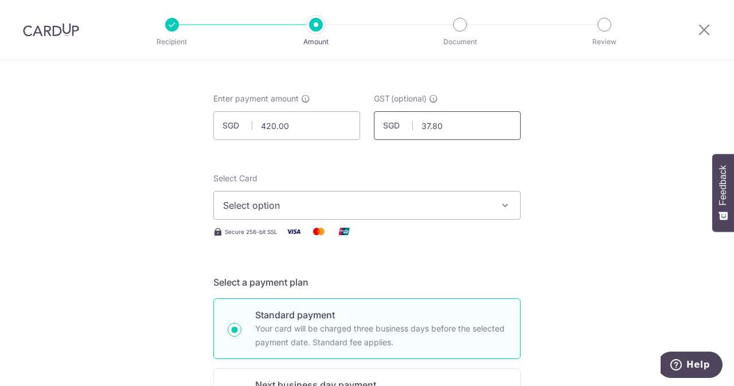
type input "37.80"
click at [387, 205] on span "Select option" at bounding box center [356, 205] width 267 height 14
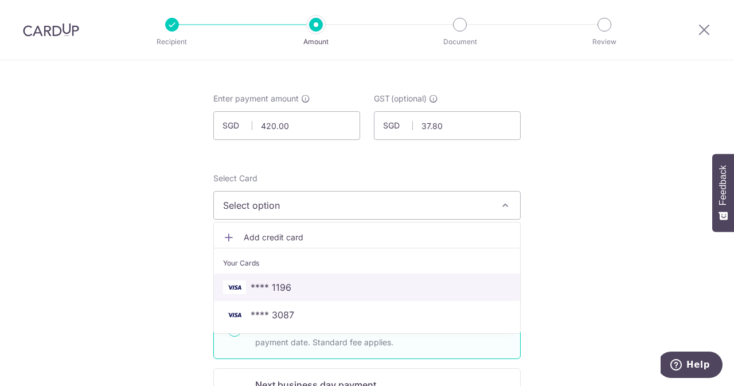
click at [287, 287] on span "**** 1196" at bounding box center [271, 287] width 41 height 14
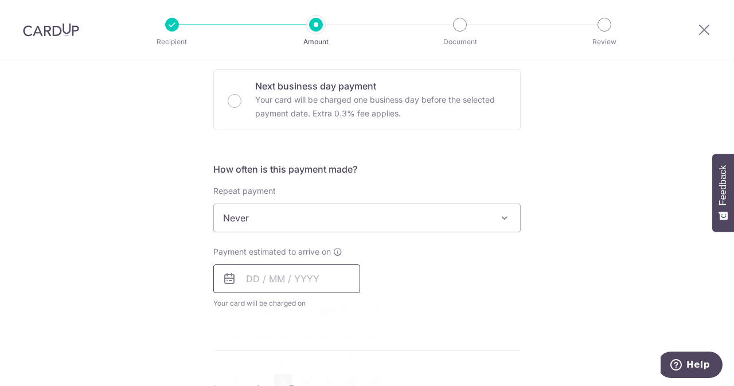
click at [288, 275] on input "text" at bounding box center [286, 278] width 147 height 29
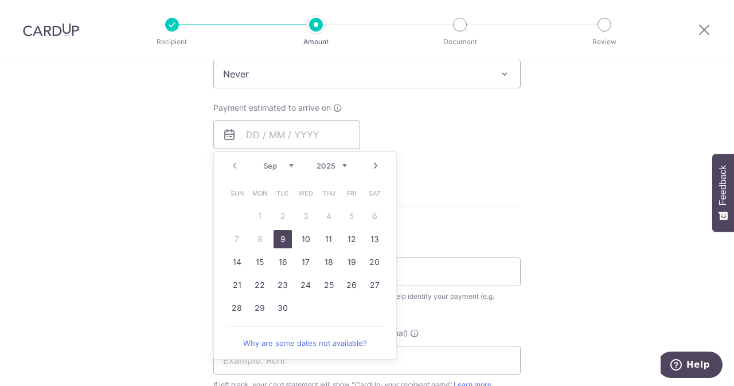
click at [281, 241] on link "9" at bounding box center [283, 239] width 18 height 18
type input "[DATE]"
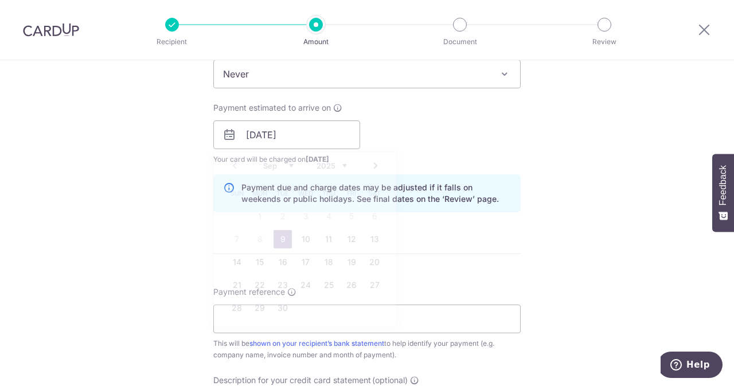
scroll to position [512, 0]
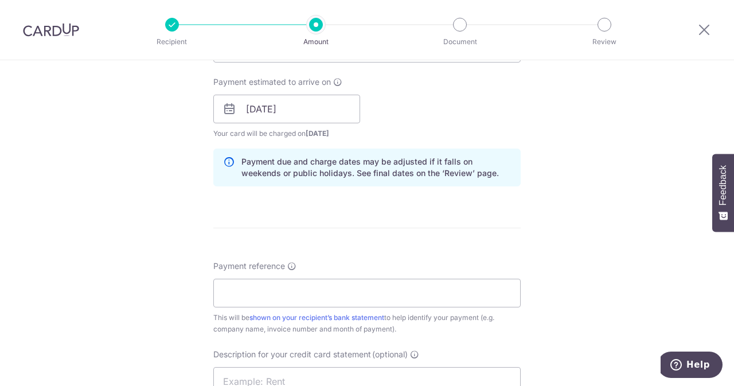
click at [264, 271] on div "Payment reference This will be shown on your recipient’s bank statement to help…" at bounding box center [366, 297] width 307 height 75
click at [260, 291] on input "Payment reference" at bounding box center [366, 293] width 307 height 29
type input "e"
paste input "1742512556"
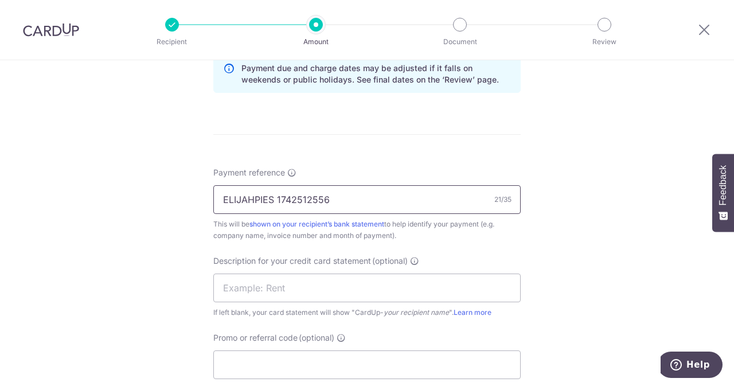
scroll to position [606, 0]
type input "ELIJAHPIES 1742512556"
click at [302, 289] on input "text" at bounding box center [366, 287] width 307 height 29
paste input "1742512556"
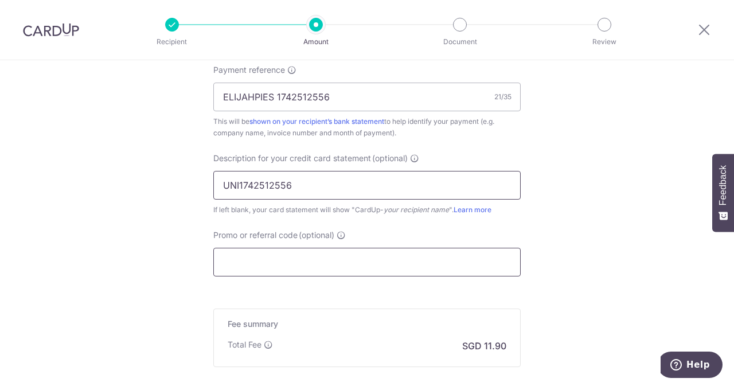
type input "UNI1742512556"
click at [286, 250] on input "Promo or referral code (optional)" at bounding box center [366, 262] width 307 height 29
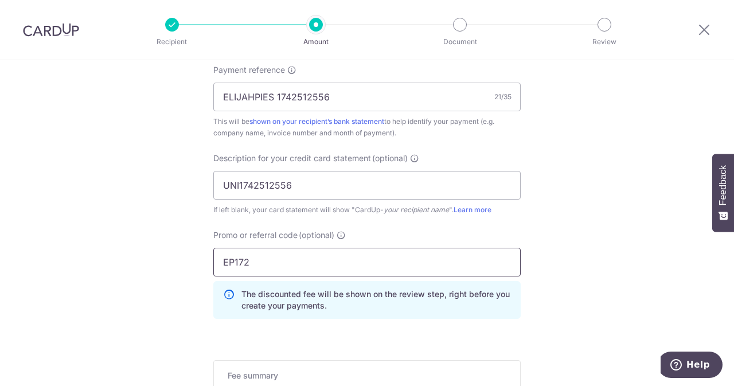
scroll to position [884, 0]
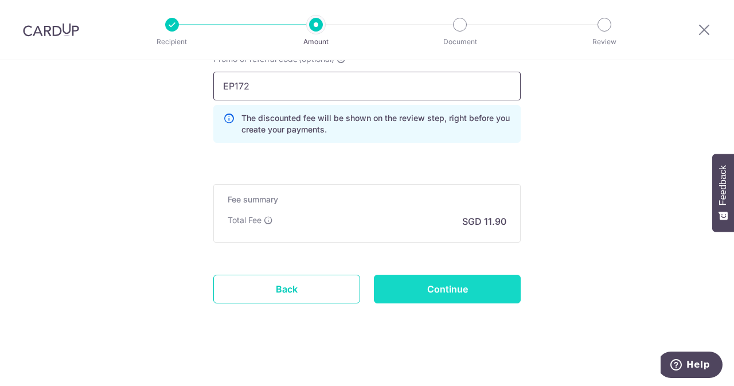
type input "EP172"
click at [473, 299] on input "Continue" at bounding box center [447, 289] width 147 height 29
type input "Create Schedule"
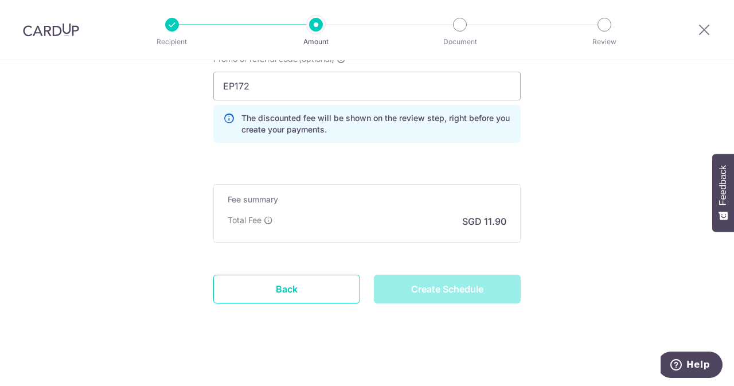
click at [363, 206] on div "Fee summary Base fee Extend fee Next-day fee Total Fee SGD 11.90" at bounding box center [366, 213] width 307 height 58
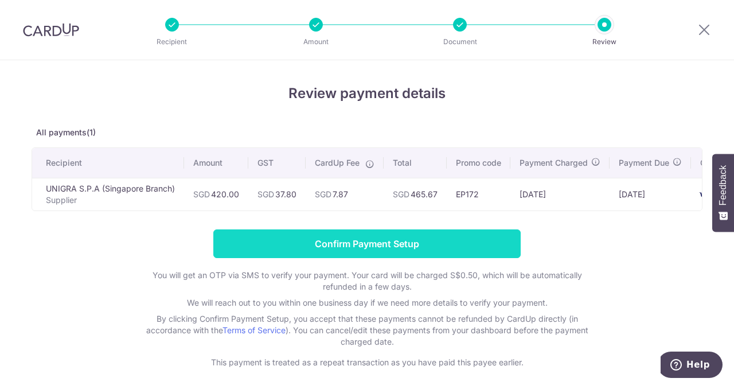
click at [334, 239] on input "Confirm Payment Setup" at bounding box center [366, 243] width 307 height 29
